Goal: Task Accomplishment & Management: Use online tool/utility

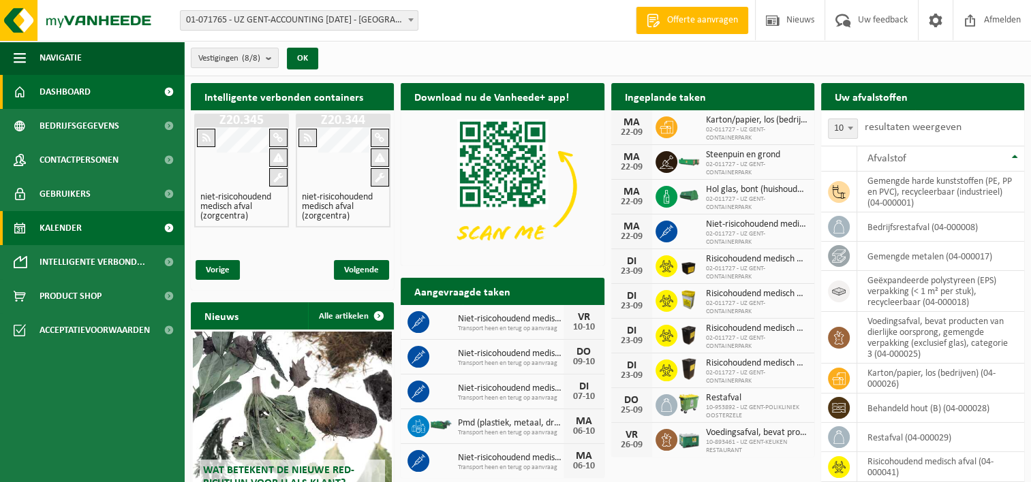
click at [88, 226] on link "Kalender" at bounding box center [92, 228] width 184 height 34
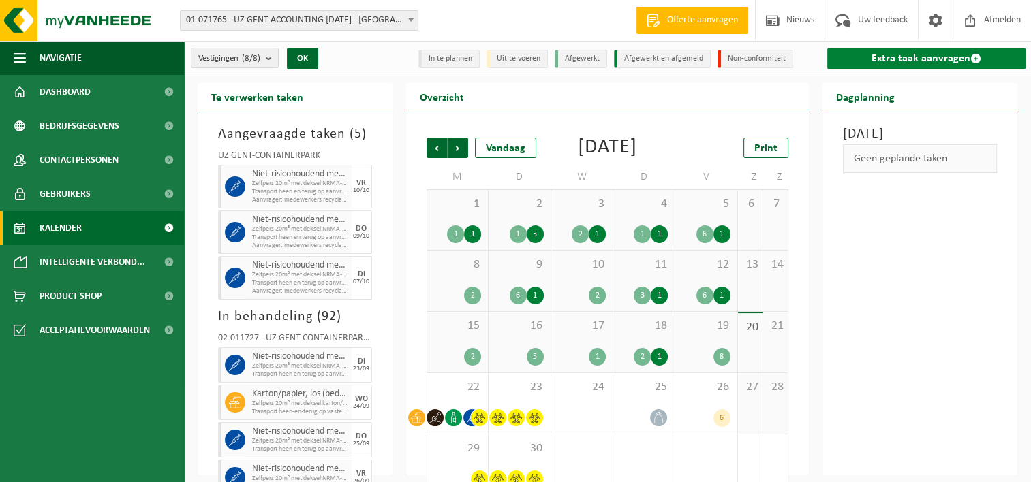
click at [897, 63] on link "Extra taak aanvragen" at bounding box center [926, 59] width 198 height 22
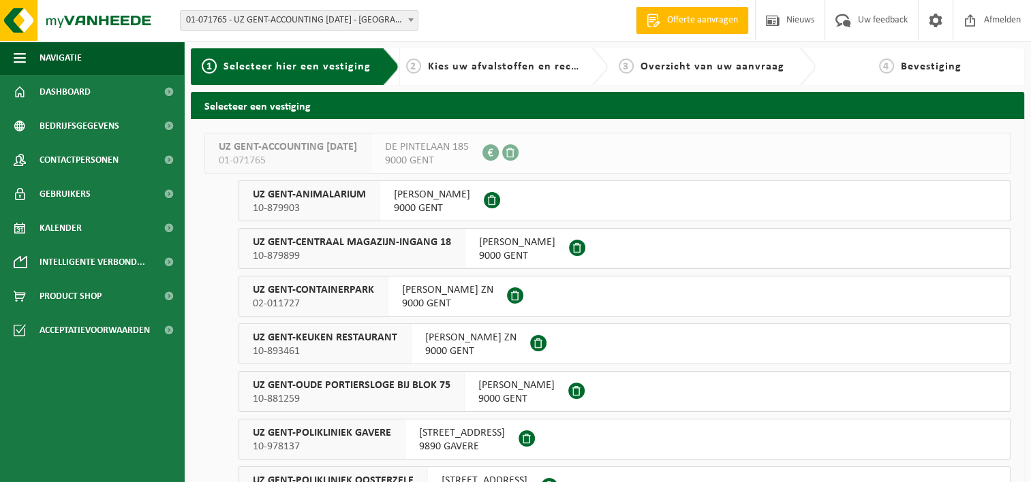
click at [326, 297] on span "02-011727" at bounding box center [313, 304] width 121 height 14
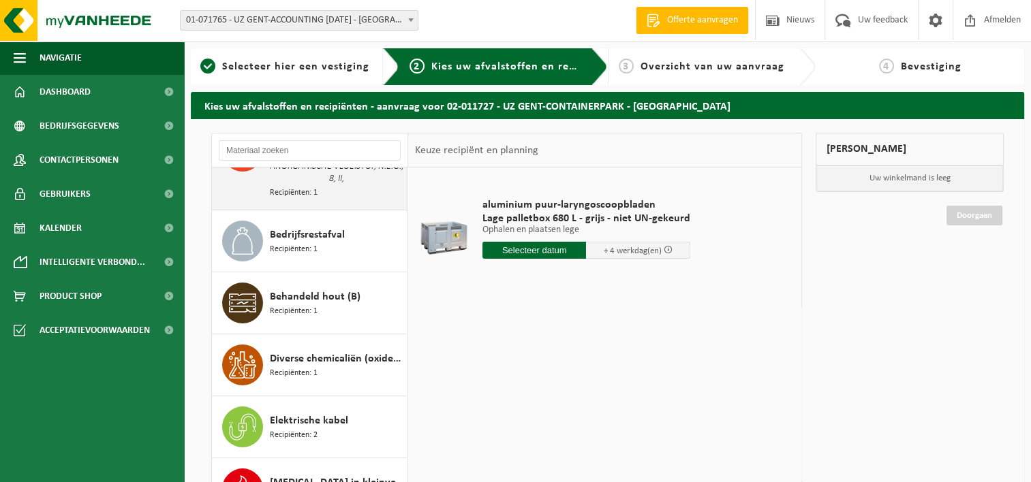
scroll to position [272, 0]
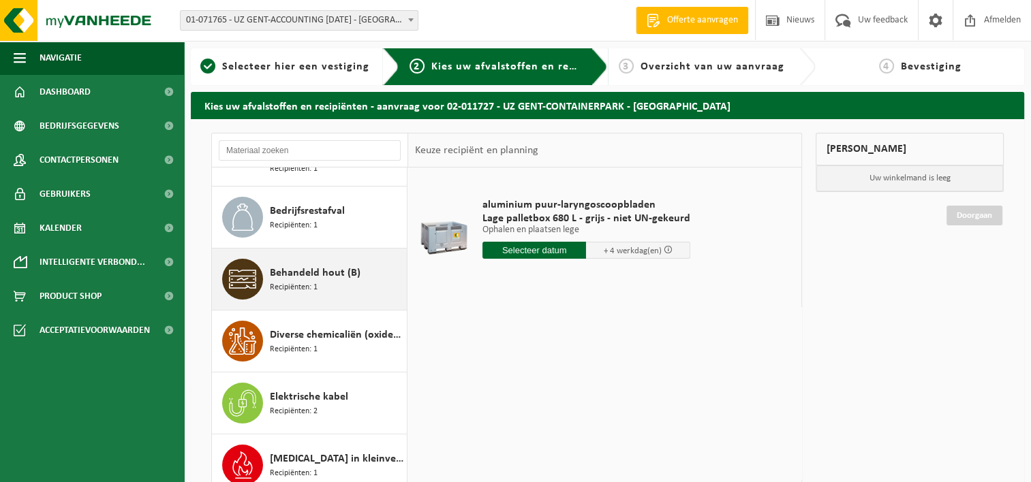
click at [323, 283] on div "Behandeld hout (B) Recipiënten: 1" at bounding box center [337, 279] width 134 height 41
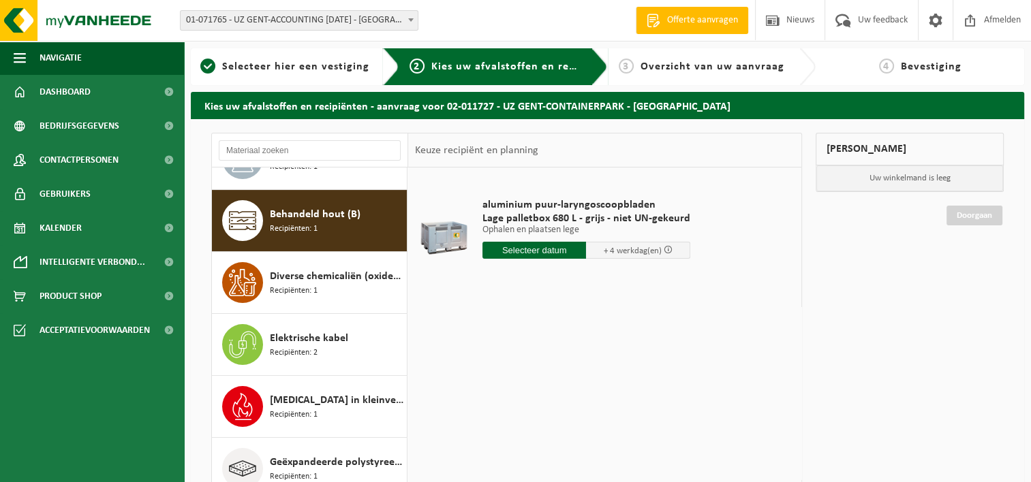
scroll to position [349, 0]
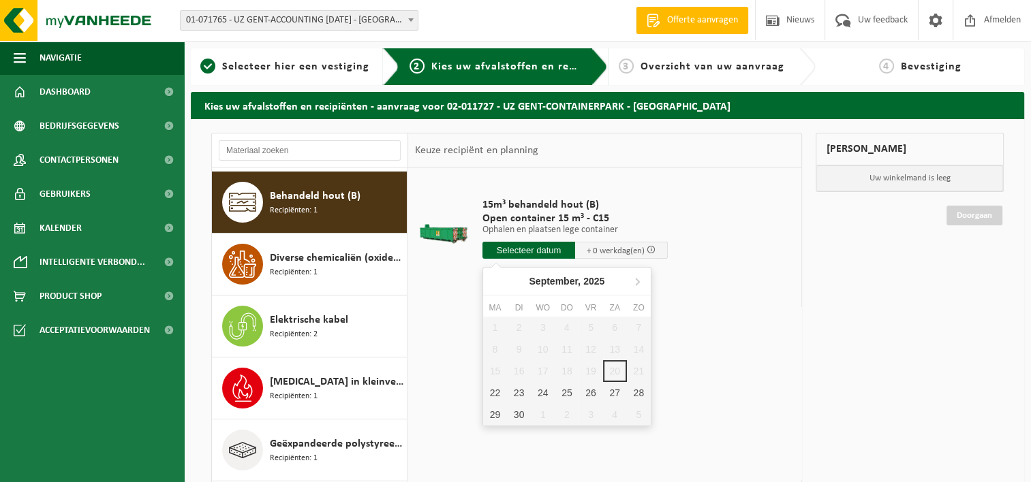
click at [511, 247] on input "text" at bounding box center [528, 250] width 93 height 17
click at [514, 390] on div "23" at bounding box center [519, 393] width 24 height 22
type input "Van 2025-09-23"
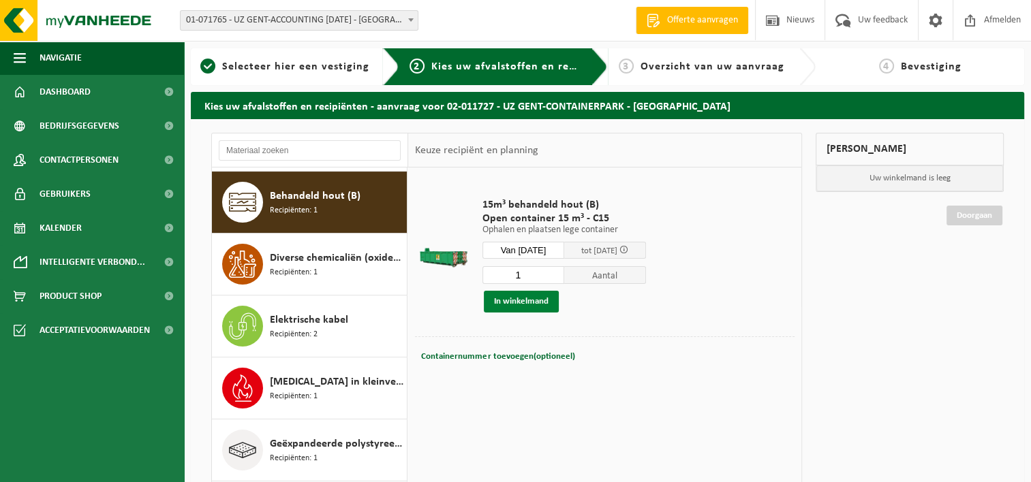
click at [518, 297] on button "In winkelmand" at bounding box center [521, 302] width 75 height 22
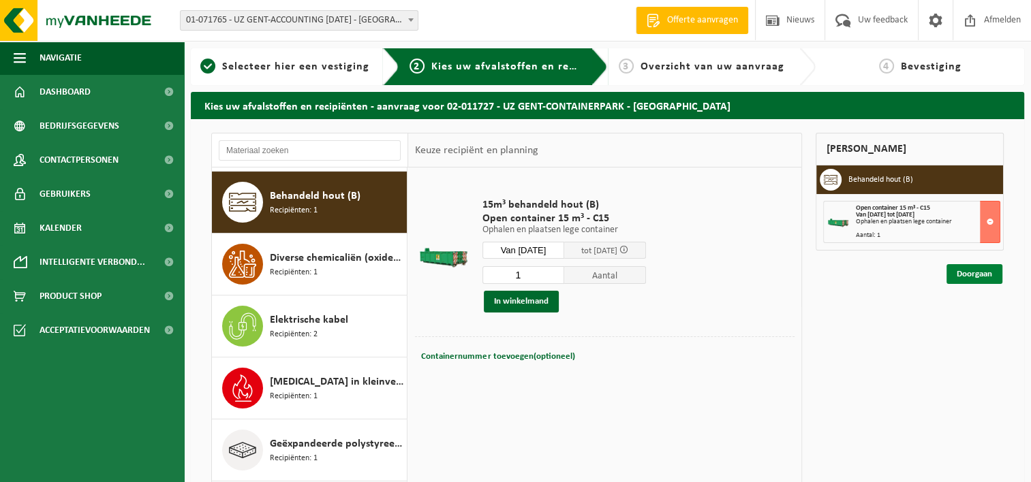
click at [966, 272] on link "Doorgaan" at bounding box center [974, 274] width 56 height 20
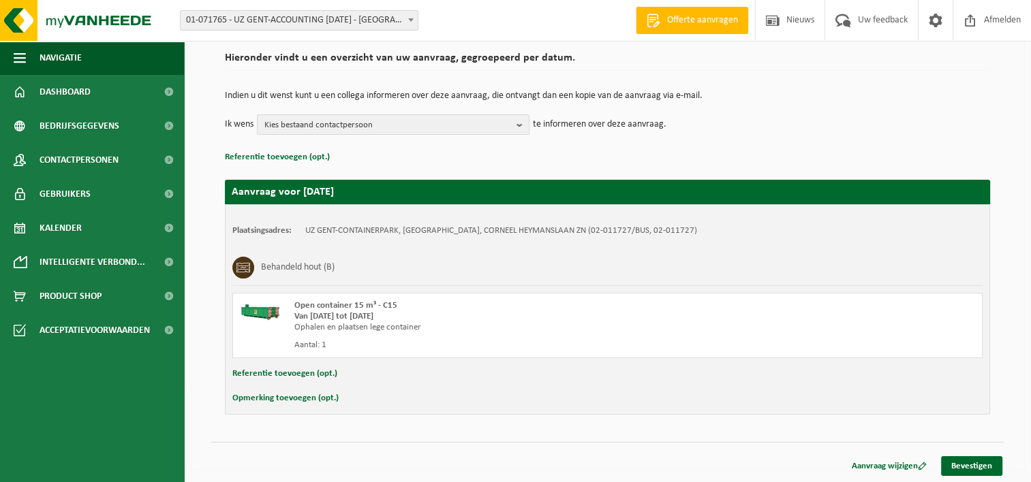
scroll to position [101, 0]
click at [959, 463] on link "Bevestigen" at bounding box center [971, 466] width 61 height 20
